Goal: Entertainment & Leisure: Consume media (video, audio)

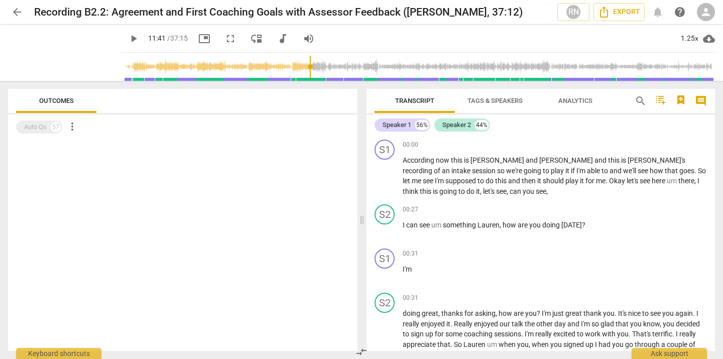
scroll to position [1698, 0]
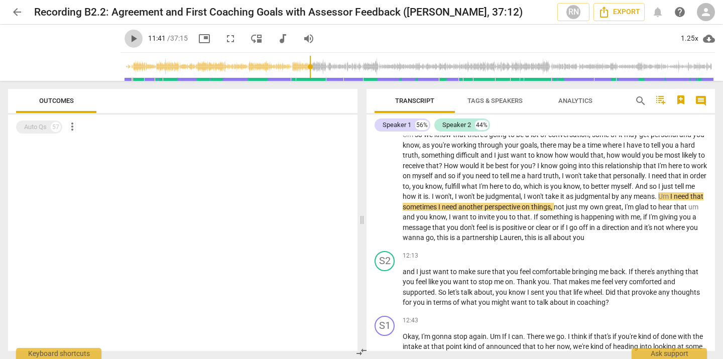
click at [128, 40] on span "play_arrow" at bounding box center [134, 39] width 12 height 12
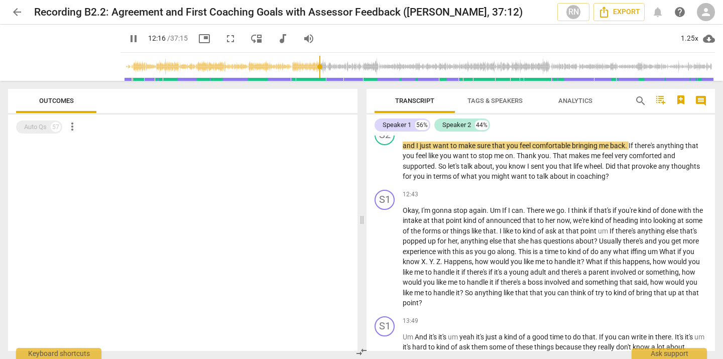
scroll to position [1824, 0]
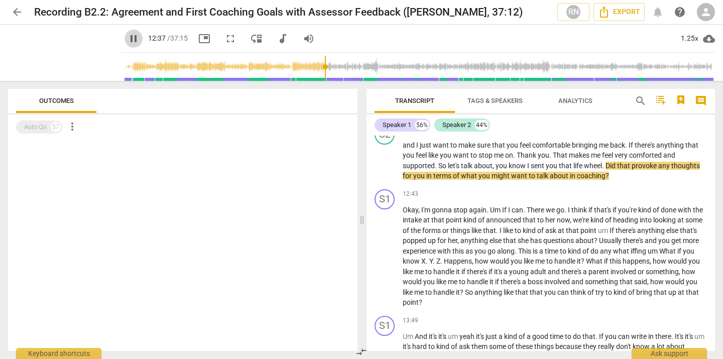
click at [128, 41] on span "pause" at bounding box center [134, 39] width 12 height 12
click at [128, 41] on span "play_arrow" at bounding box center [134, 39] width 12 height 12
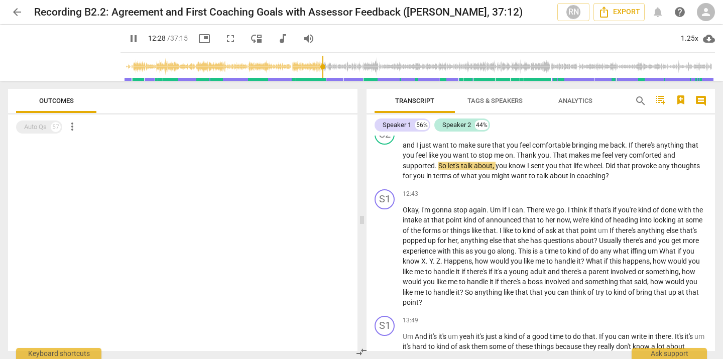
click at [314, 66] on input "range" at bounding box center [420, 67] width 591 height 32
click at [314, 67] on input "range" at bounding box center [420, 67] width 591 height 32
click at [128, 39] on span "play_arrow" at bounding box center [134, 39] width 12 height 12
drag, startPoint x: 314, startPoint y: 66, endPoint x: 294, endPoint y: 66, distance: 20.1
type input "674"
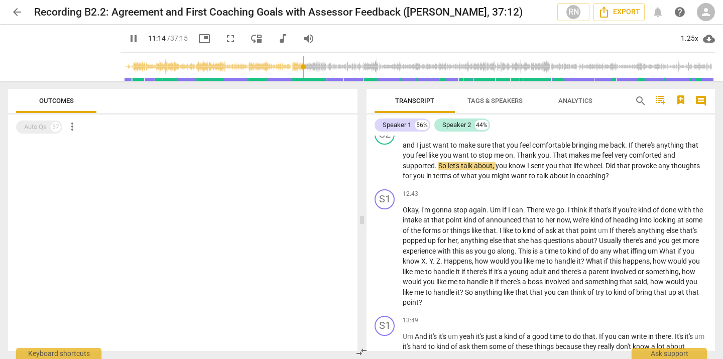
click at [294, 66] on input "range" at bounding box center [420, 67] width 591 height 32
click at [128, 41] on span "pause" at bounding box center [134, 39] width 12 height 12
click at [128, 41] on span "play_arrow" at bounding box center [134, 39] width 12 height 12
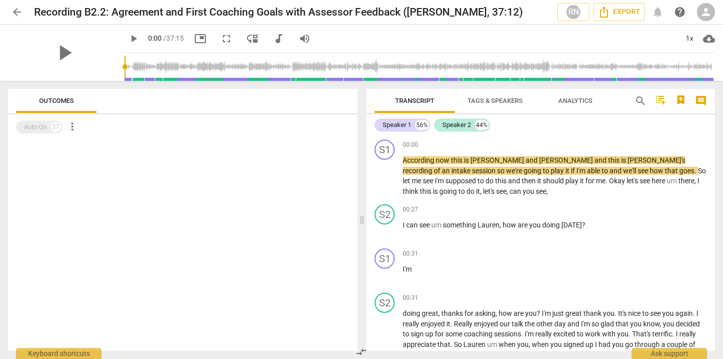
click at [128, 38] on span "play_arrow" at bounding box center [134, 39] width 12 height 12
drag, startPoint x: 112, startPoint y: 68, endPoint x: 246, endPoint y: 56, distance: 133.7
click at [248, 56] on input "range" at bounding box center [420, 67] width 591 height 32
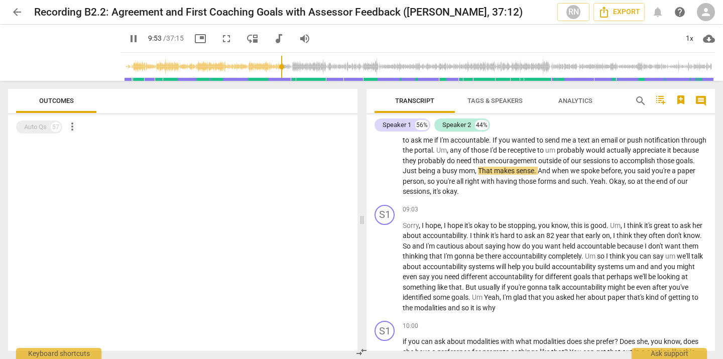
drag, startPoint x: 247, startPoint y: 66, endPoint x: 284, endPoint y: 66, distance: 37.7
click at [284, 66] on input "range" at bounding box center [420, 67] width 591 height 32
drag, startPoint x: 286, startPoint y: 67, endPoint x: 312, endPoint y: 67, distance: 25.6
click at [312, 67] on input "range" at bounding box center [420, 67] width 591 height 32
drag, startPoint x: 310, startPoint y: 68, endPoint x: 303, endPoint y: 68, distance: 7.0
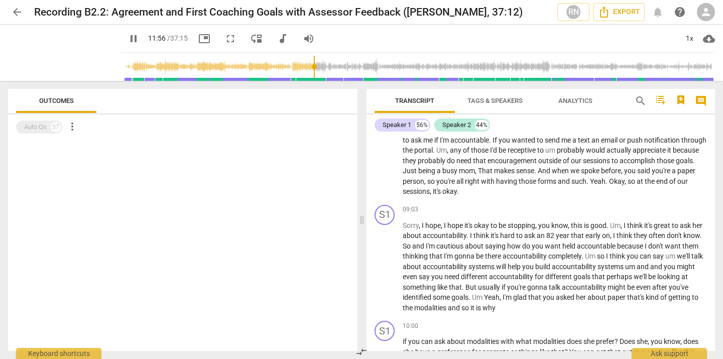
click at [303, 68] on input "range" at bounding box center [420, 67] width 591 height 32
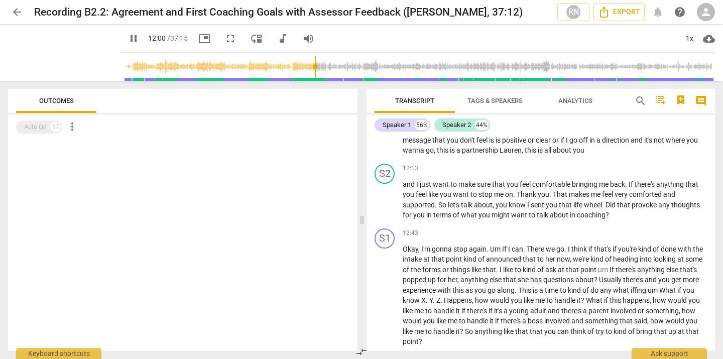
click at [308, 66] on input "range" at bounding box center [420, 67] width 591 height 32
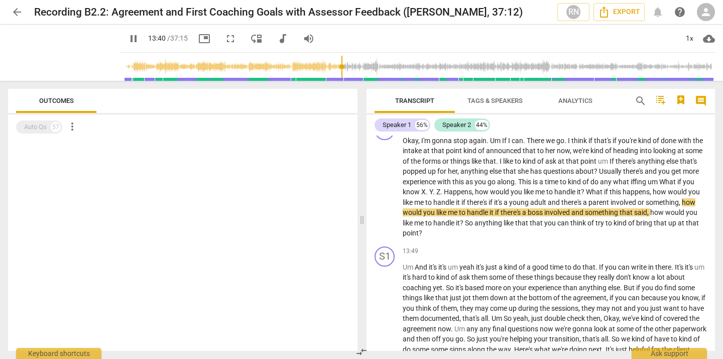
scroll to position [1894, 0]
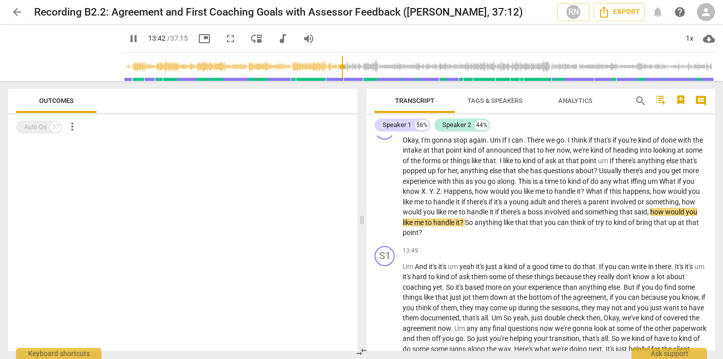
click at [128, 39] on span "pause" at bounding box center [134, 39] width 12 height 12
click at [128, 39] on span "play_arrow" at bounding box center [134, 39] width 12 height 12
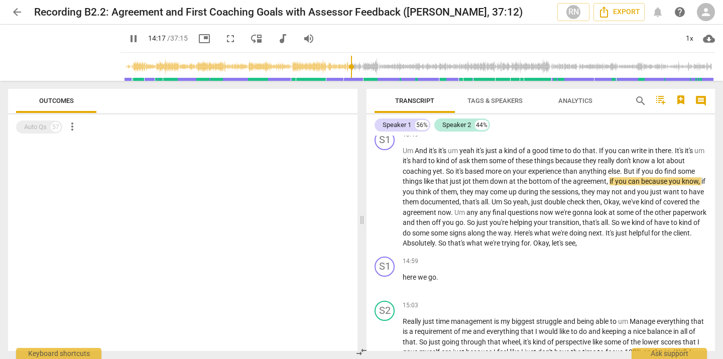
scroll to position [2011, 0]
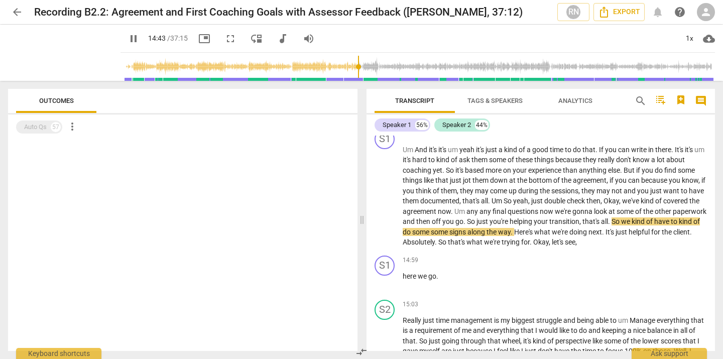
click at [128, 36] on span "pause" at bounding box center [134, 39] width 12 height 12
click at [128, 36] on span "play_arrow" at bounding box center [134, 39] width 12 height 12
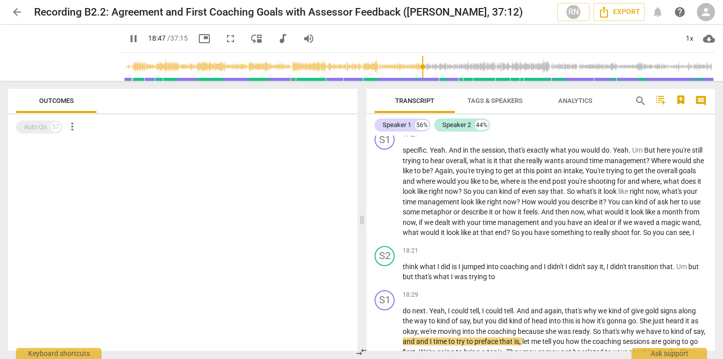
scroll to position [2756, 0]
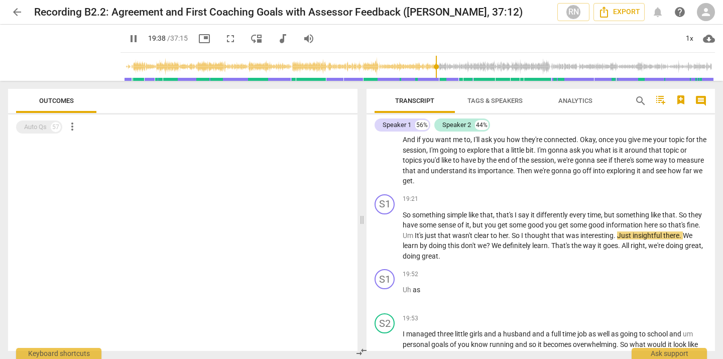
click at [128, 41] on span "pause" at bounding box center [134, 39] width 12 height 12
click at [128, 36] on span "play_arrow" at bounding box center [134, 39] width 12 height 12
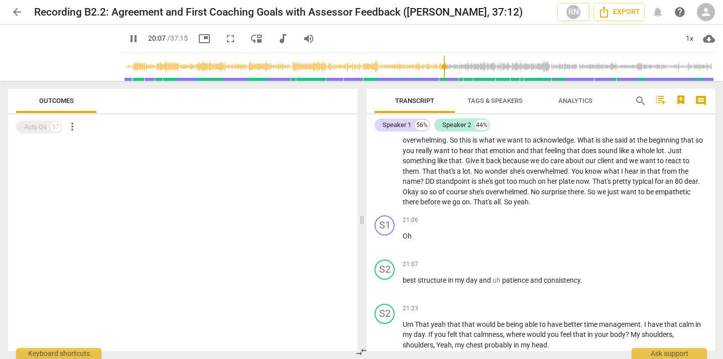
scroll to position [3015, 0]
click at [128, 38] on span "pause" at bounding box center [134, 39] width 12 height 12
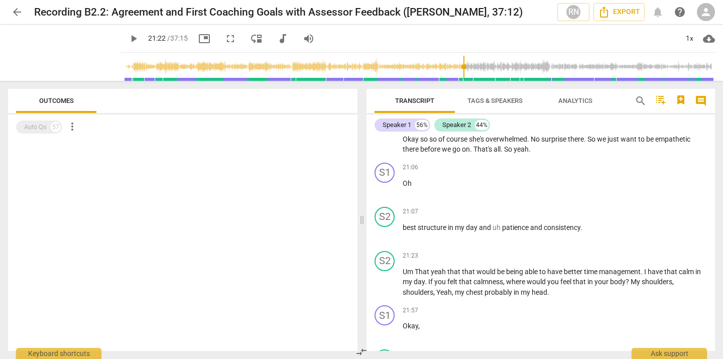
scroll to position [3067, 0]
click at [128, 40] on span "play_arrow" at bounding box center [134, 39] width 12 height 12
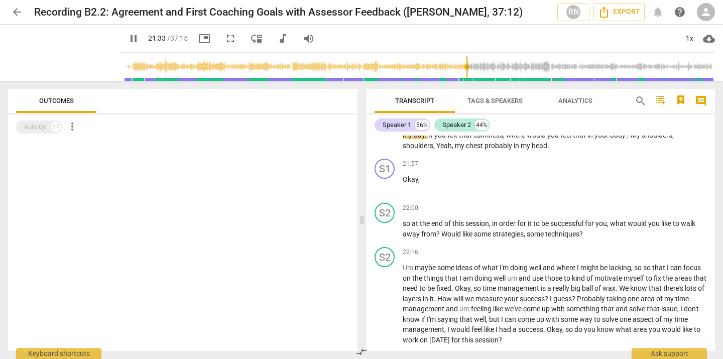
scroll to position [3214, 0]
click at [128, 43] on span "pause" at bounding box center [134, 39] width 12 height 12
click at [128, 40] on span "play_arrow" at bounding box center [134, 39] width 12 height 12
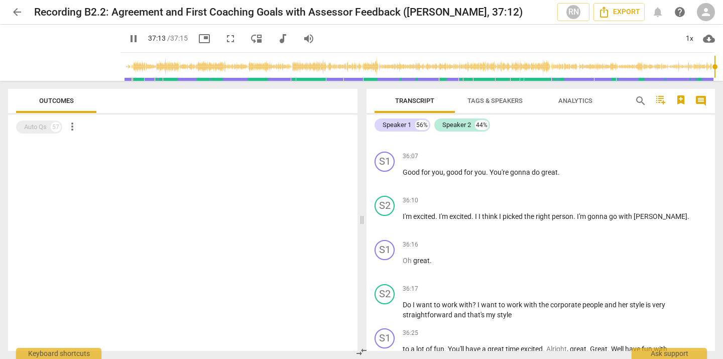
scroll to position [5495, 0]
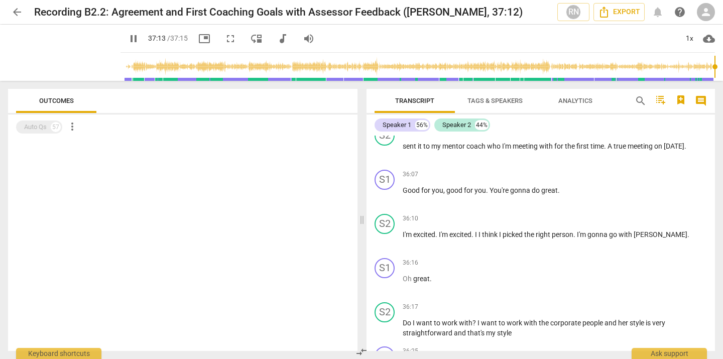
type input "2234"
click at [17, 17] on span "arrow_back" at bounding box center [17, 12] width 12 height 12
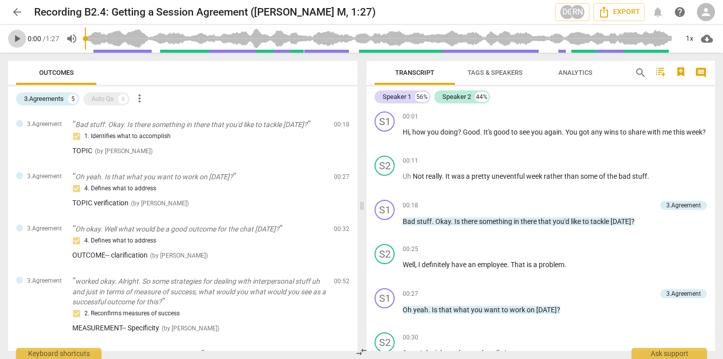
click at [16, 39] on span "play_arrow" at bounding box center [17, 39] width 12 height 12
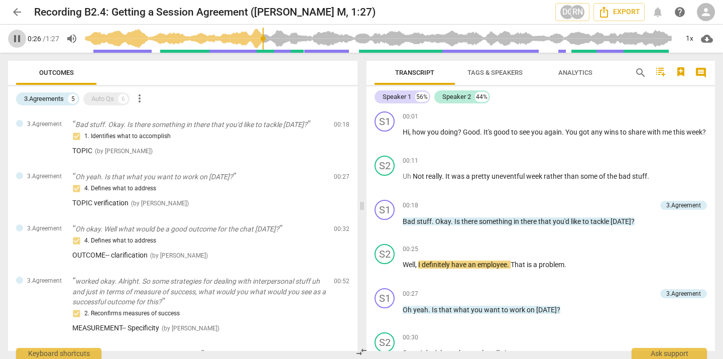
click at [17, 41] on span "pause" at bounding box center [17, 39] width 12 height 12
click at [17, 41] on span "play_arrow" at bounding box center [17, 39] width 12 height 12
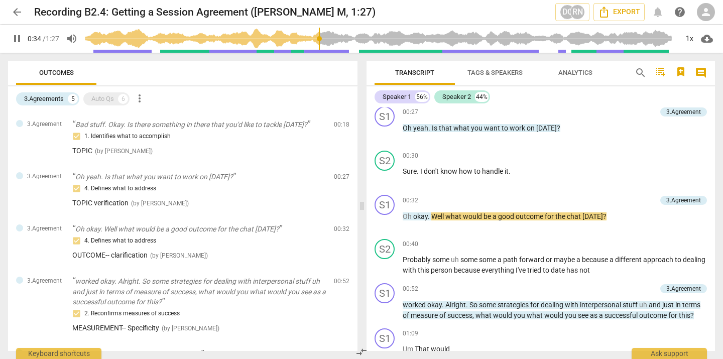
scroll to position [188, 0]
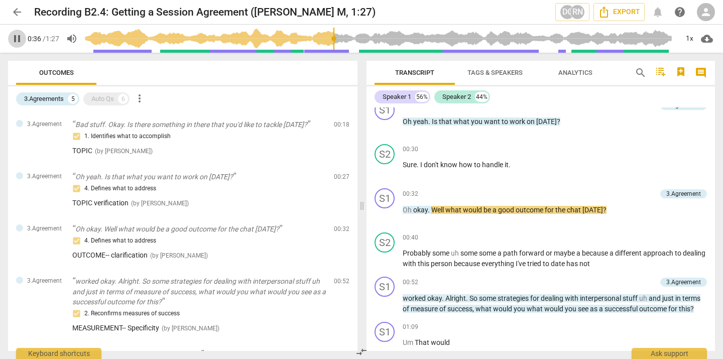
click at [21, 40] on span "pause" at bounding box center [17, 39] width 12 height 12
click at [16, 40] on span "play_arrow" at bounding box center [17, 39] width 12 height 12
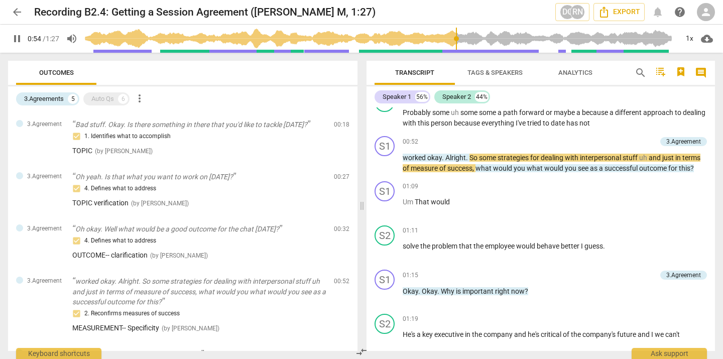
scroll to position [334, 0]
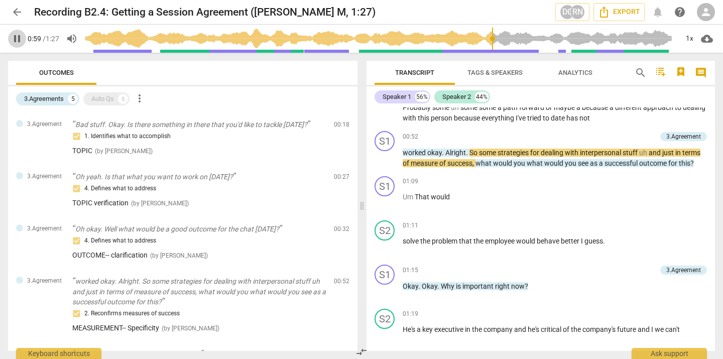
click at [18, 39] on span "pause" at bounding box center [17, 39] width 12 height 12
click at [21, 37] on span "play_arrow" at bounding box center [17, 39] width 12 height 12
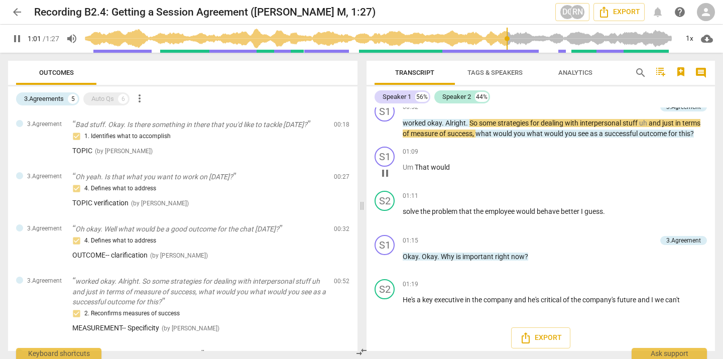
scroll to position [369, 0]
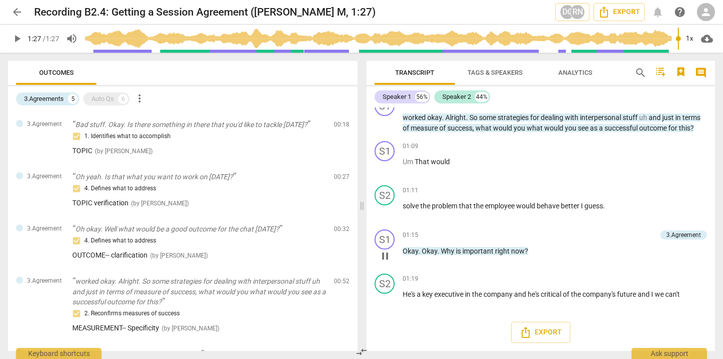
type input "87"
